Goal: Book appointment/travel/reservation

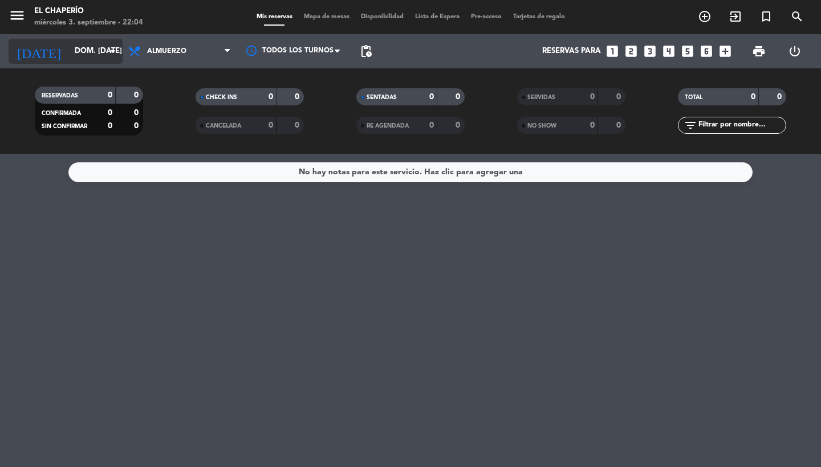
click at [106, 52] on icon "arrow_drop_down" at bounding box center [113, 51] width 14 height 14
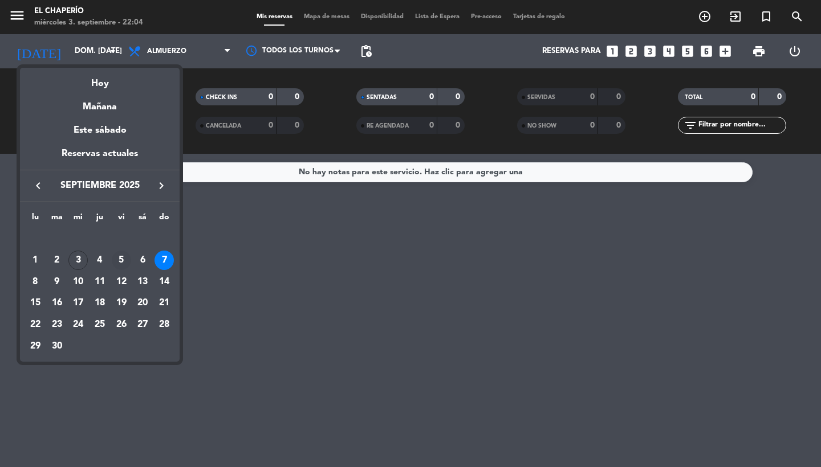
click at [120, 267] on div "5" at bounding box center [121, 260] width 19 height 19
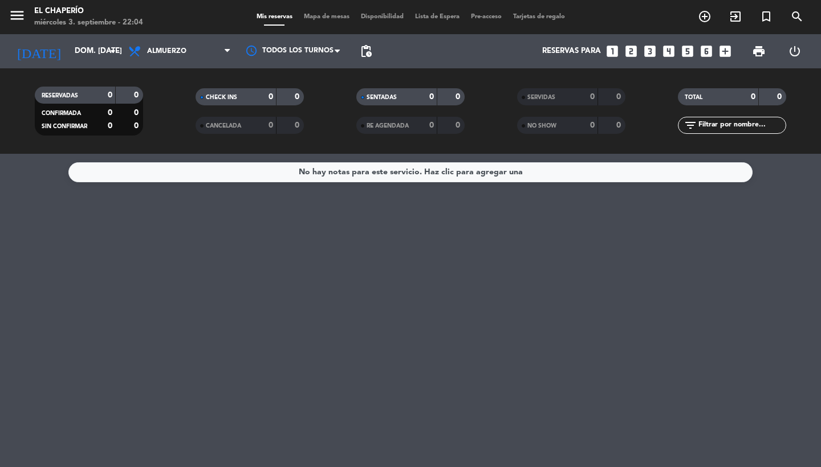
type input "vie. [DATE]"
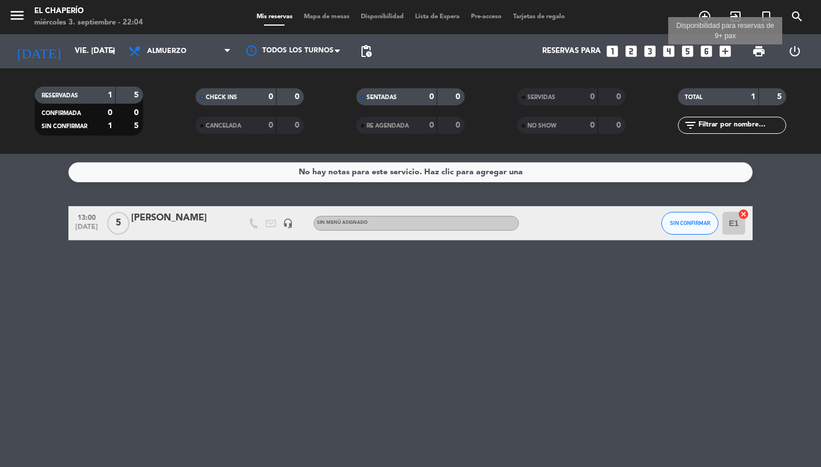
click at [726, 50] on icon "add_box" at bounding box center [725, 51] width 15 height 15
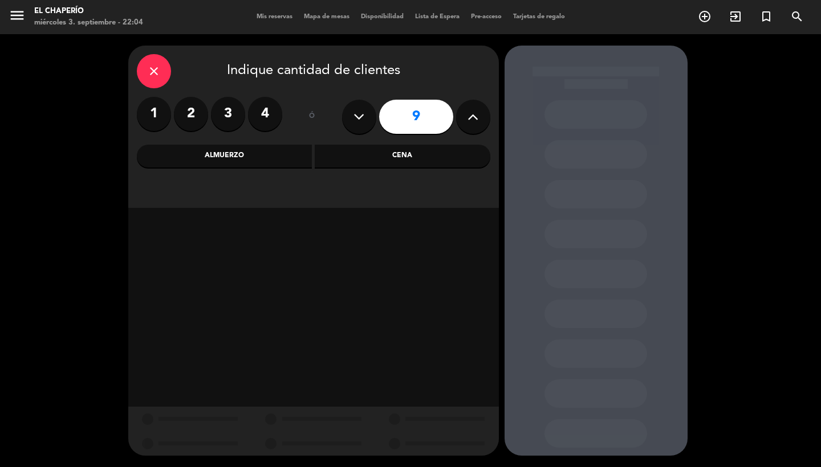
click at [470, 119] on icon at bounding box center [472, 116] width 11 height 17
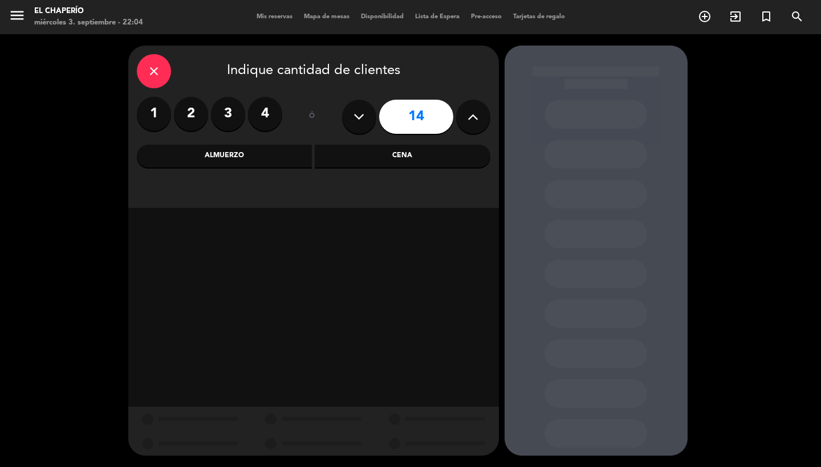
click at [470, 119] on icon at bounding box center [472, 116] width 11 height 17
type input "16"
click at [400, 162] on div "Cena" at bounding box center [403, 156] width 176 height 23
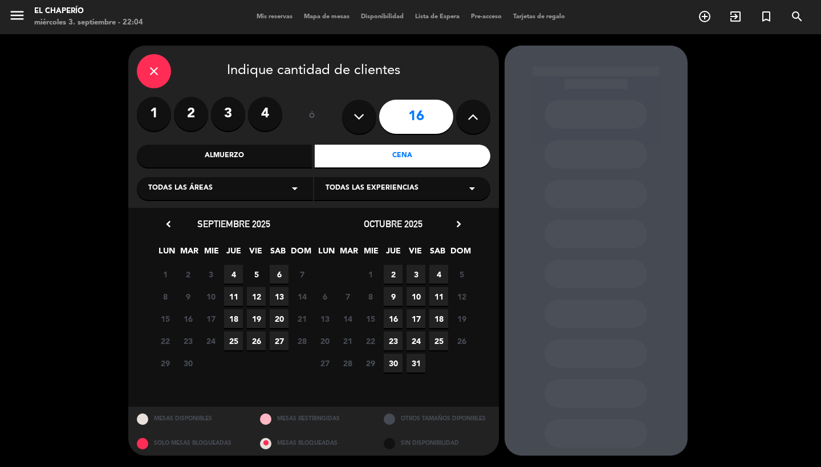
click at [255, 276] on span "5" at bounding box center [256, 274] width 19 height 19
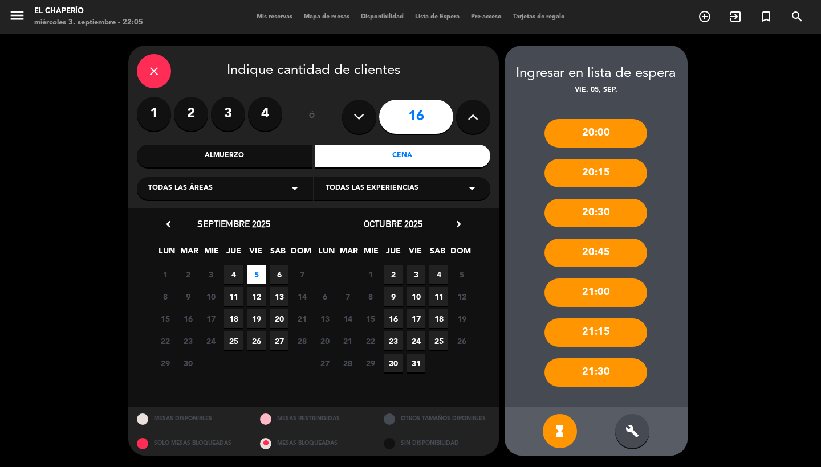
click at [613, 288] on div "21:00" at bounding box center [595, 293] width 103 height 28
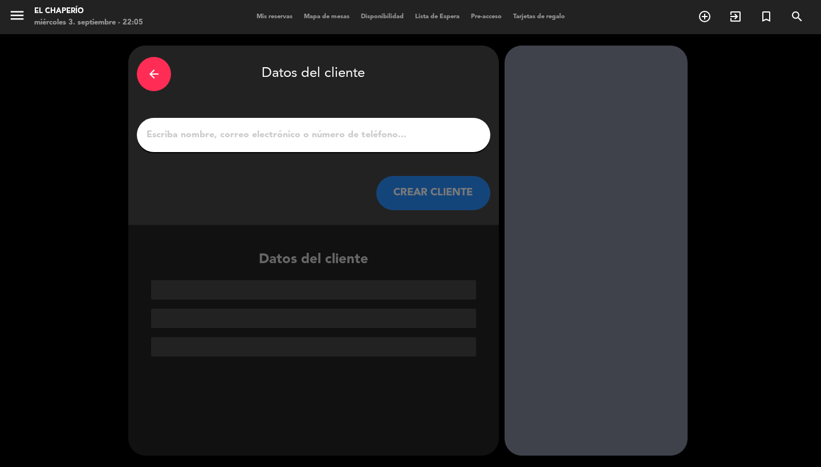
click at [313, 131] on input "1" at bounding box center [313, 135] width 336 height 16
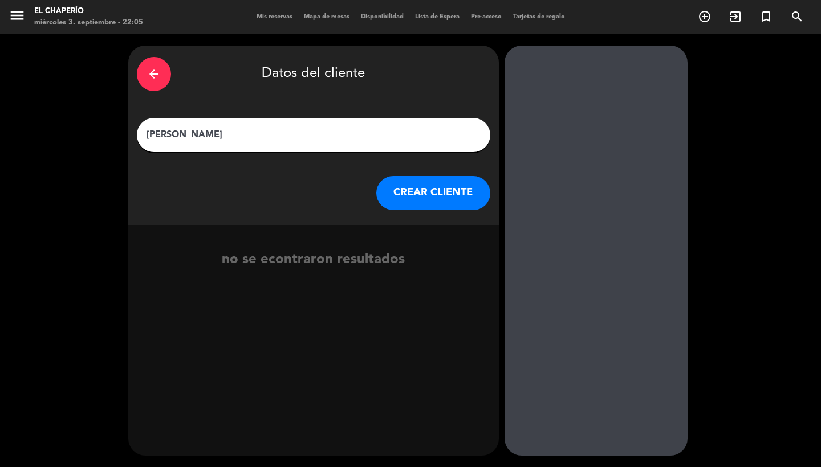
type input "[PERSON_NAME]"
click at [443, 202] on button "CREAR CLIENTE" at bounding box center [433, 193] width 114 height 34
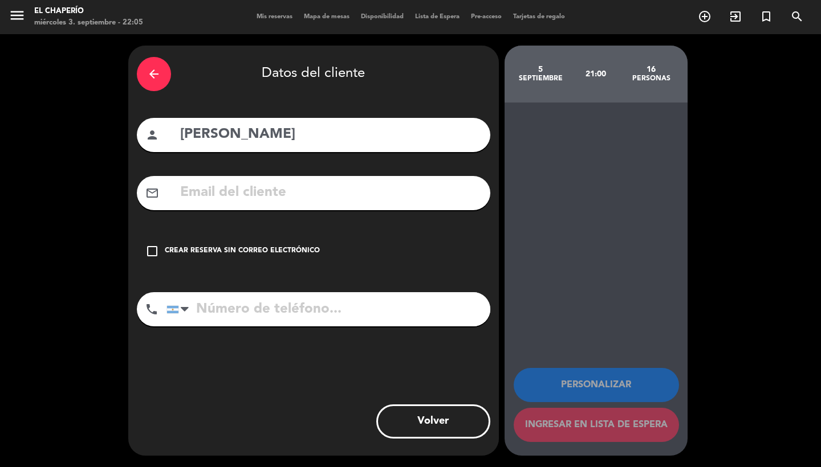
click at [154, 255] on icon "check_box_outline_blank" at bounding box center [152, 251] width 14 height 14
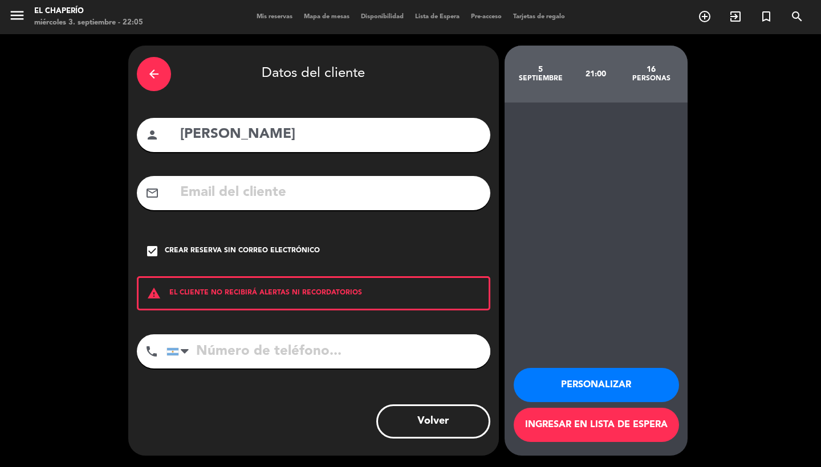
click at [252, 349] on input "tel" at bounding box center [328, 352] width 324 height 34
type input "2216118977"
click at [564, 388] on button "Personalizar" at bounding box center [595, 385] width 165 height 34
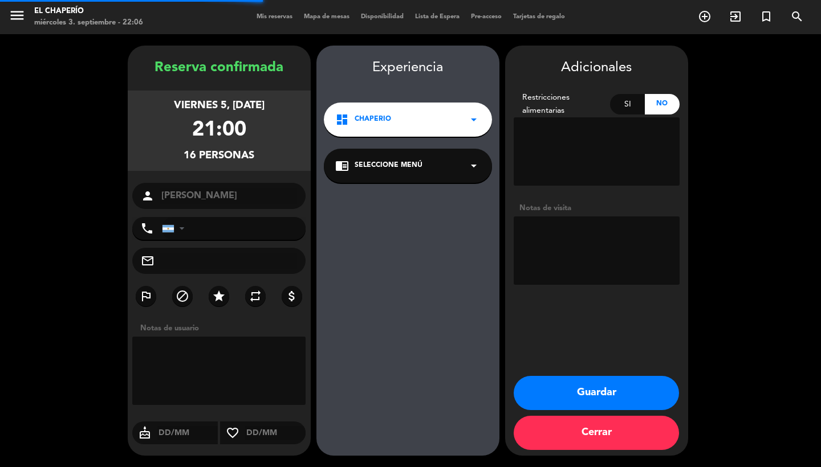
type input "[PHONE_NUMBER]"
click at [549, 389] on button "Guardar" at bounding box center [595, 393] width 165 height 34
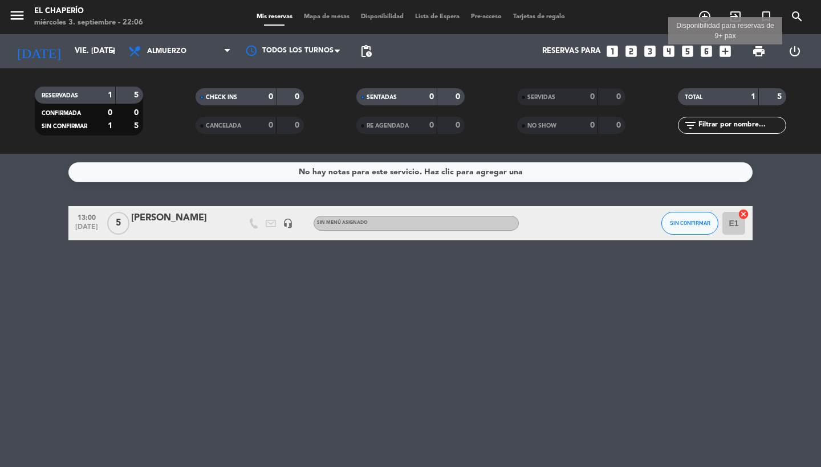
click at [725, 52] on icon "add_box" at bounding box center [725, 51] width 15 height 15
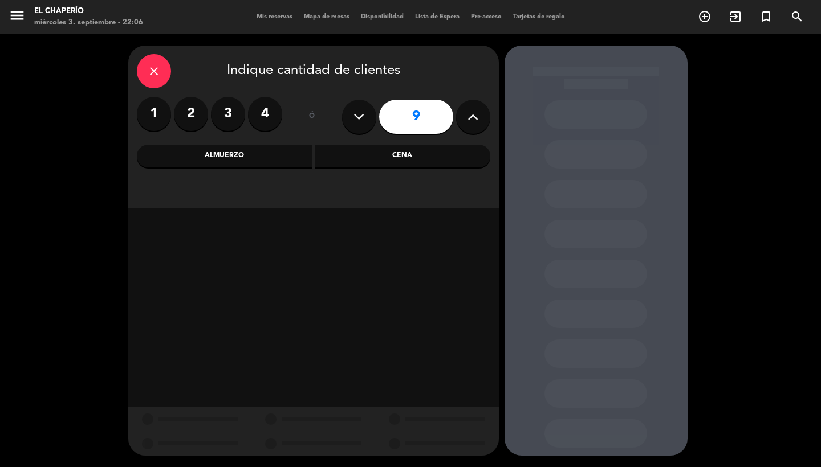
click at [478, 119] on icon at bounding box center [472, 116] width 11 height 17
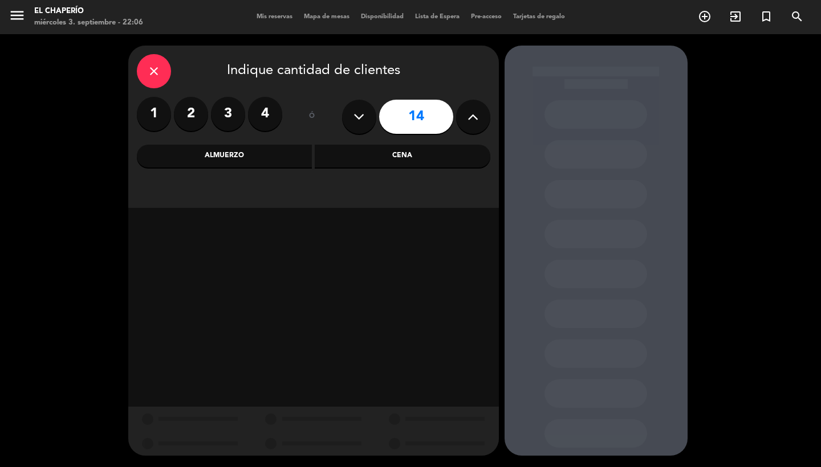
click at [478, 119] on icon at bounding box center [472, 116] width 11 height 17
type input "16"
click at [430, 154] on div "Cena" at bounding box center [403, 156] width 176 height 23
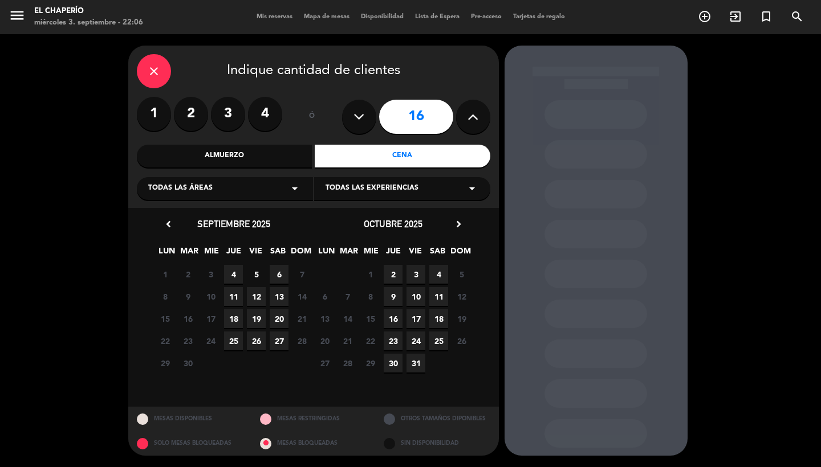
click at [255, 279] on span "5" at bounding box center [256, 274] width 19 height 19
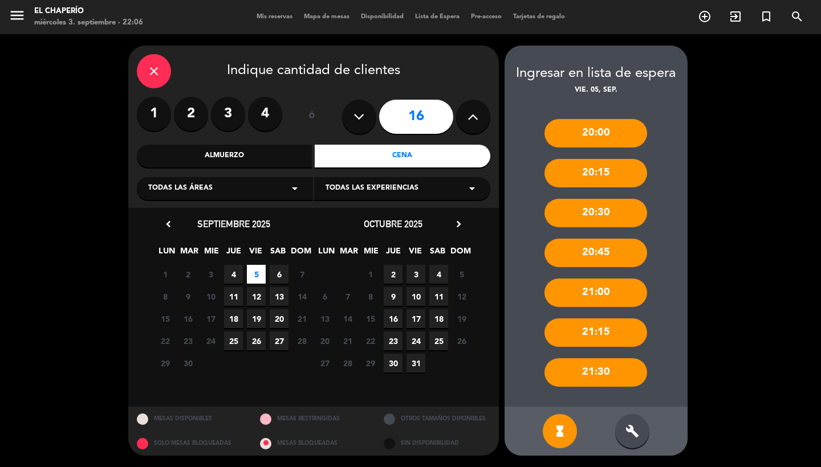
click at [614, 297] on div "21:00" at bounding box center [595, 293] width 103 height 28
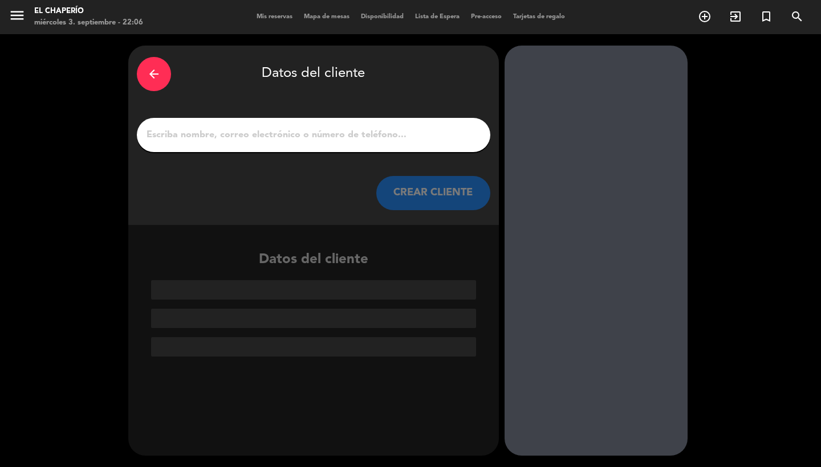
click at [382, 129] on input "1" at bounding box center [313, 135] width 336 height 16
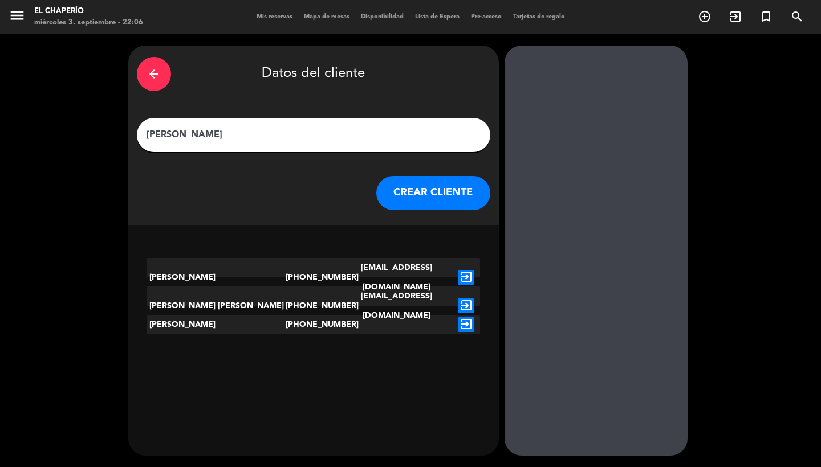
type input "[PERSON_NAME]"
click at [336, 328] on div "[PHONE_NUMBER]" at bounding box center [314, 324] width 56 height 19
click at [466, 325] on icon "exit_to_app" at bounding box center [466, 324] width 17 height 15
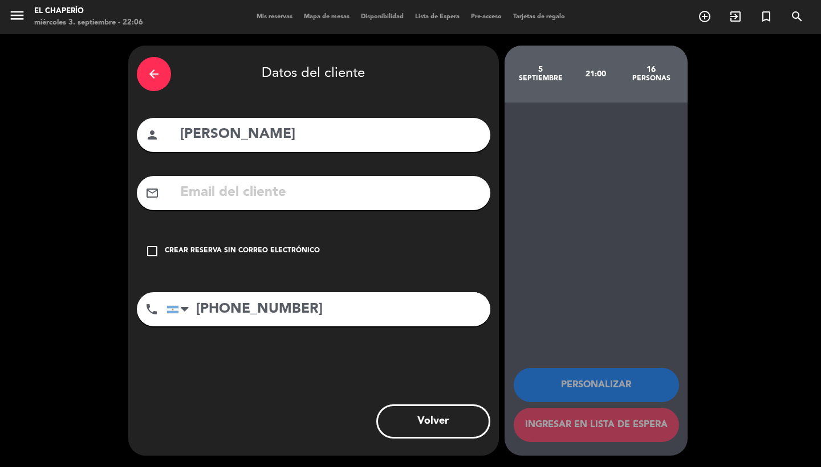
click at [157, 253] on icon "check_box_outline_blank" at bounding box center [152, 251] width 14 height 14
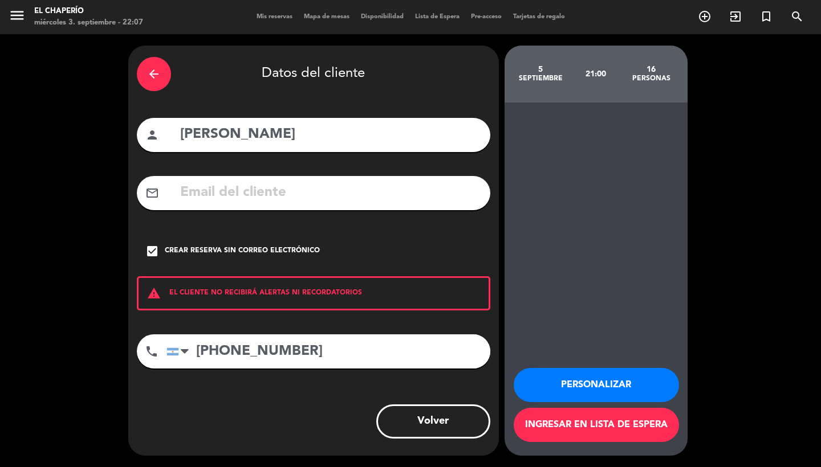
click at [449, 428] on button "Volver" at bounding box center [433, 422] width 114 height 34
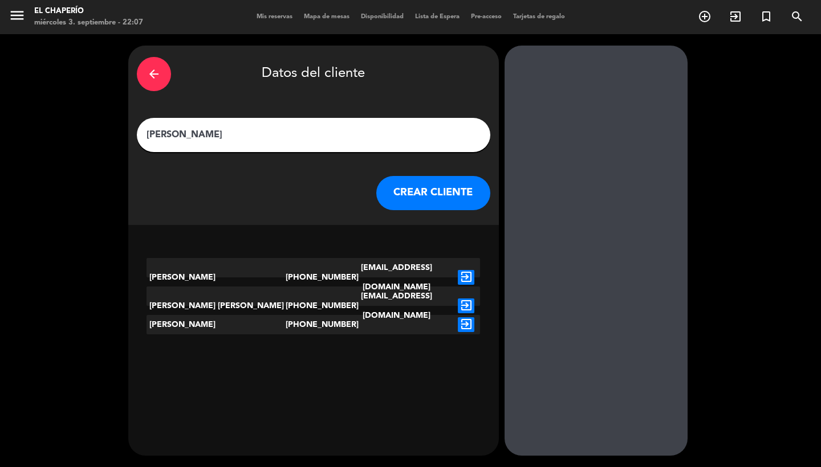
click at [448, 198] on button "CREAR CLIENTE" at bounding box center [433, 193] width 114 height 34
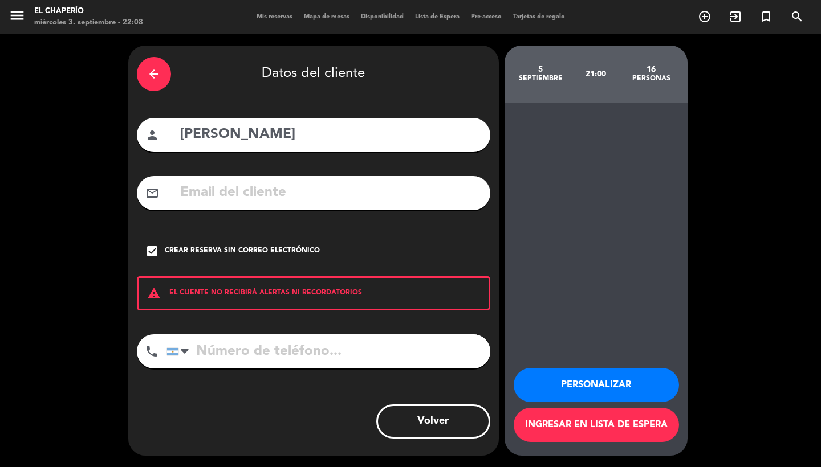
click at [151, 68] on icon "arrow_back" at bounding box center [154, 74] width 14 height 14
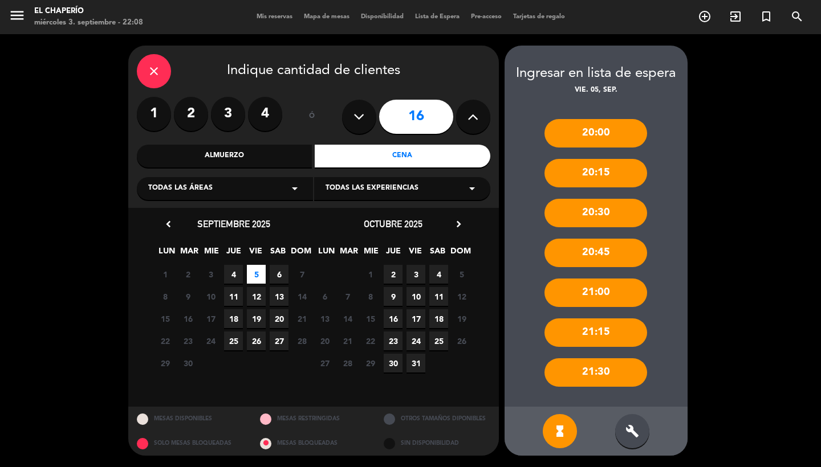
click at [151, 68] on icon "close" at bounding box center [154, 71] width 14 height 14
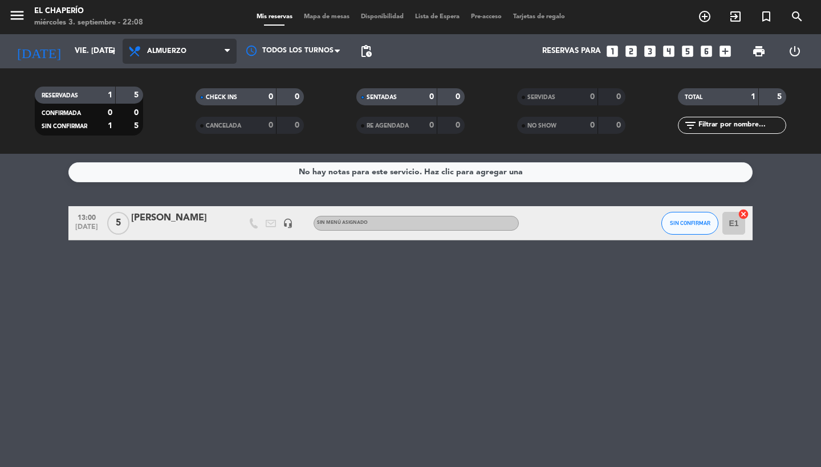
click at [177, 49] on span "Almuerzo" at bounding box center [166, 51] width 39 height 8
click at [168, 131] on div "menu El Chaperío miércoles 3. septiembre - 22:08 Mis reservas Mapa de mesas Dis…" at bounding box center [410, 77] width 821 height 154
